Goal: Task Accomplishment & Management: Manage account settings

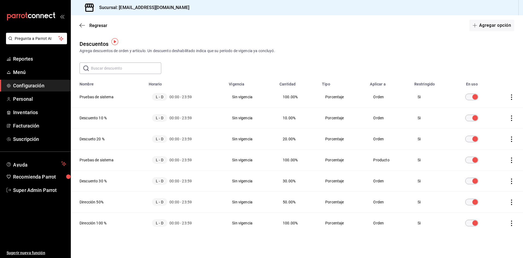
scroll to position [4, 0]
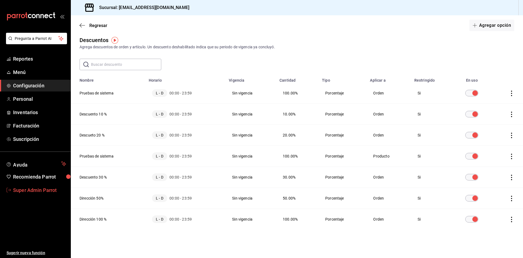
click at [38, 192] on span "Super Admin Parrot" at bounding box center [39, 189] width 53 height 7
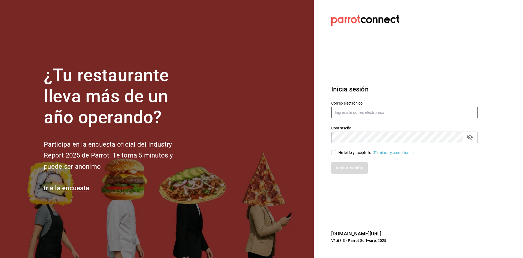
click at [378, 110] on input "text" at bounding box center [404, 112] width 147 height 11
paste input "[EMAIL_ADDRESS][DOMAIN_NAME]"
type input "[EMAIL_ADDRESS][DOMAIN_NAME]"
click at [335, 154] on input "He leído y acepto los Términos y condiciones." at bounding box center [333, 152] width 5 height 5
checkbox input "true"
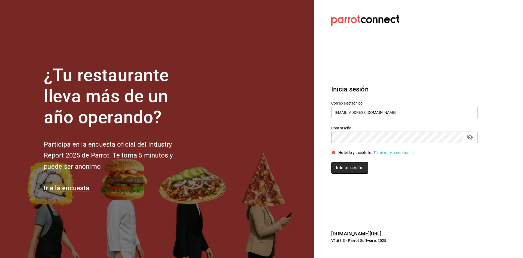
click at [341, 167] on button "Iniciar sesión" at bounding box center [349, 167] width 37 height 11
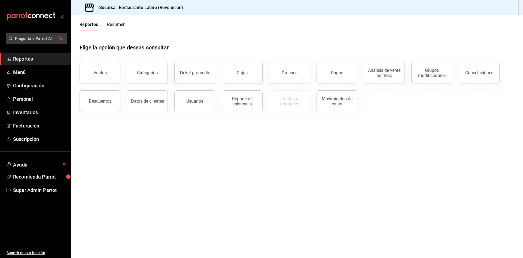
click at [37, 39] on span "Pregunta a Parrot AI" at bounding box center [36, 39] width 43 height 6
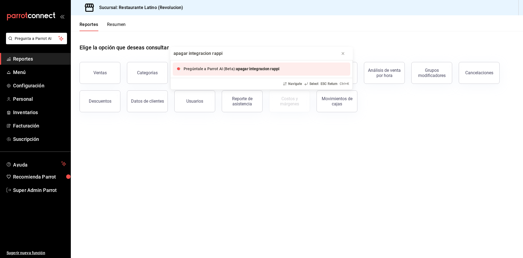
type input "apagar integracion rappi"
click at [268, 71] on span "apagar integracion rappi" at bounding box center [258, 68] width 44 height 4
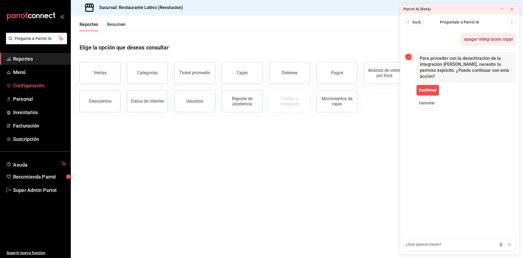
click at [10, 86] on icon "mailbox folders" at bounding box center [8, 85] width 3 height 3
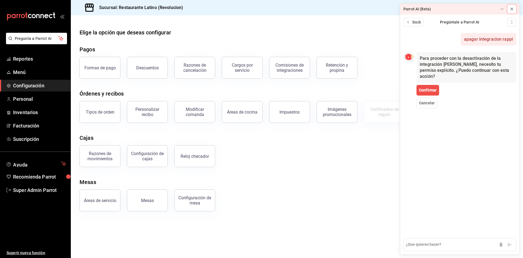
click at [513, 9] on icon at bounding box center [512, 9] width 4 height 4
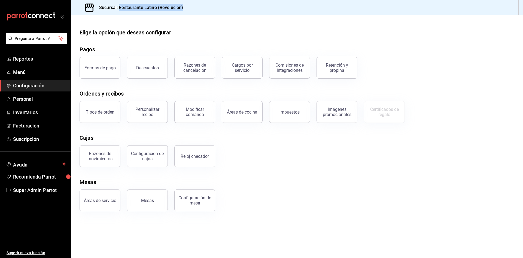
drag, startPoint x: 189, startPoint y: 8, endPoint x: 119, endPoint y: 14, distance: 69.7
click at [119, 14] on div "Sucursal: Restaurante Latino (Revolucion)" at bounding box center [297, 7] width 452 height 15
click at [228, 21] on div at bounding box center [297, 19] width 452 height 9
